Goal: Information Seeking & Learning: Learn about a topic

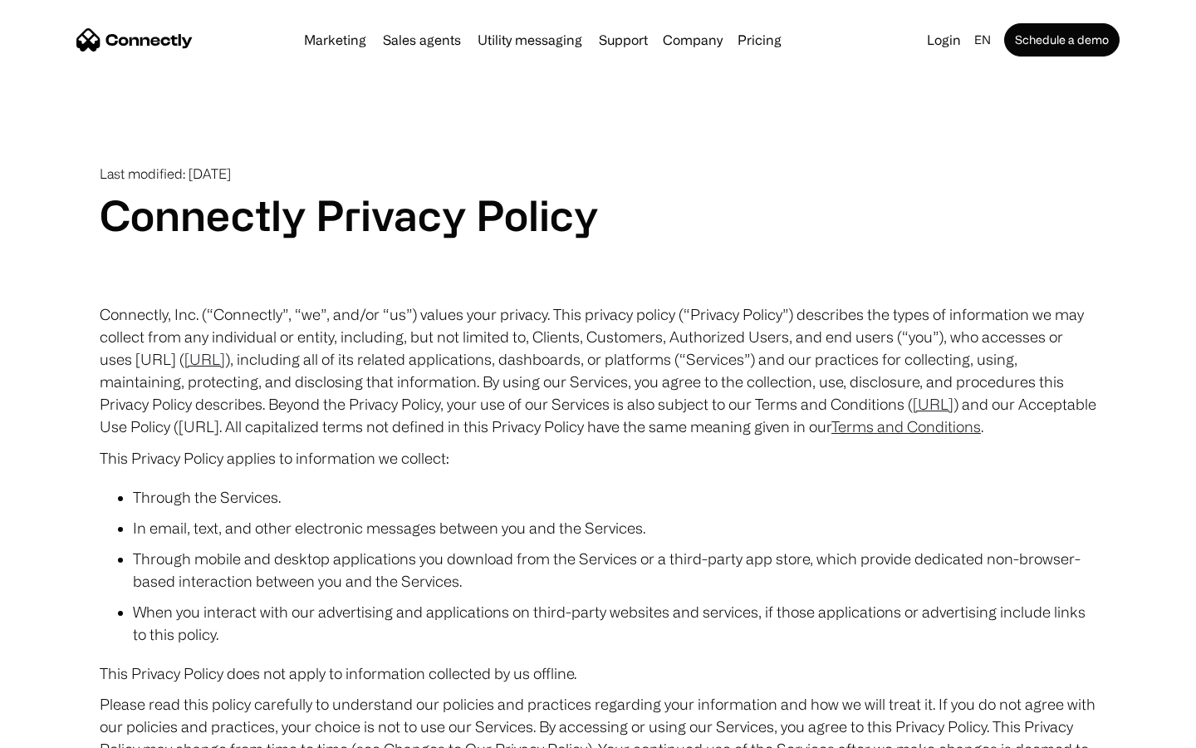
scroll to position [9670, 0]
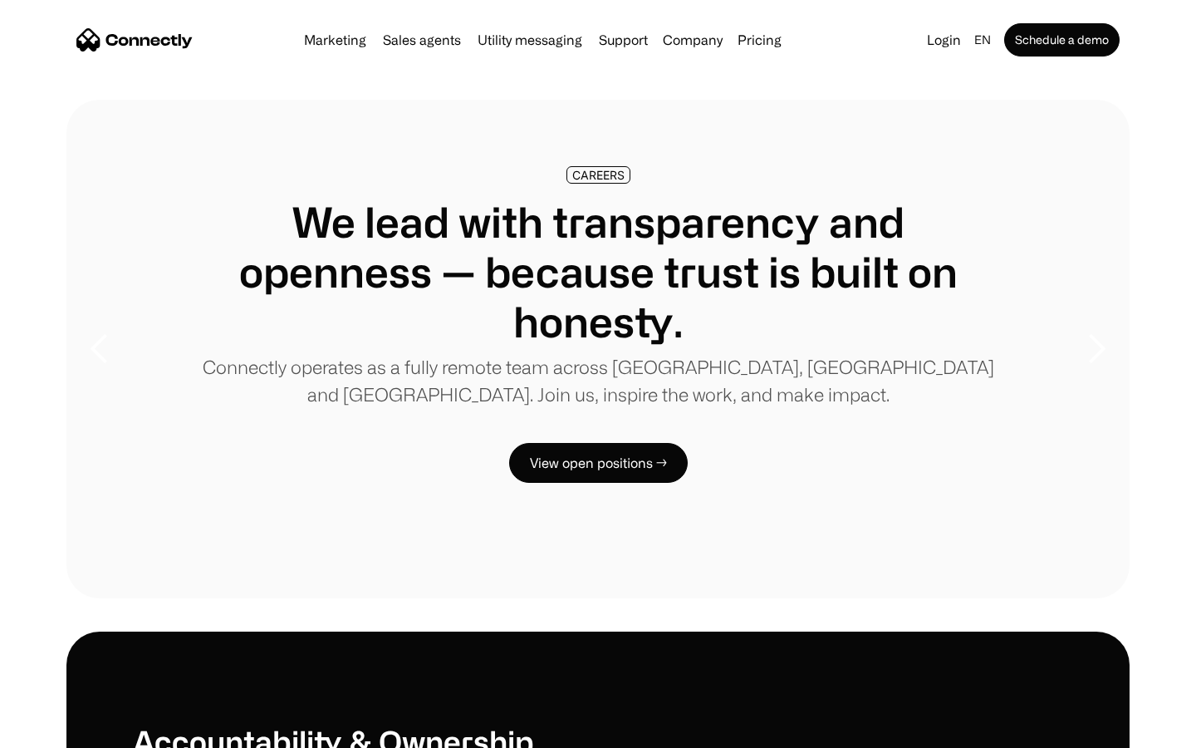
scroll to position [5073, 0]
